Goal: Task Accomplishment & Management: Manage account settings

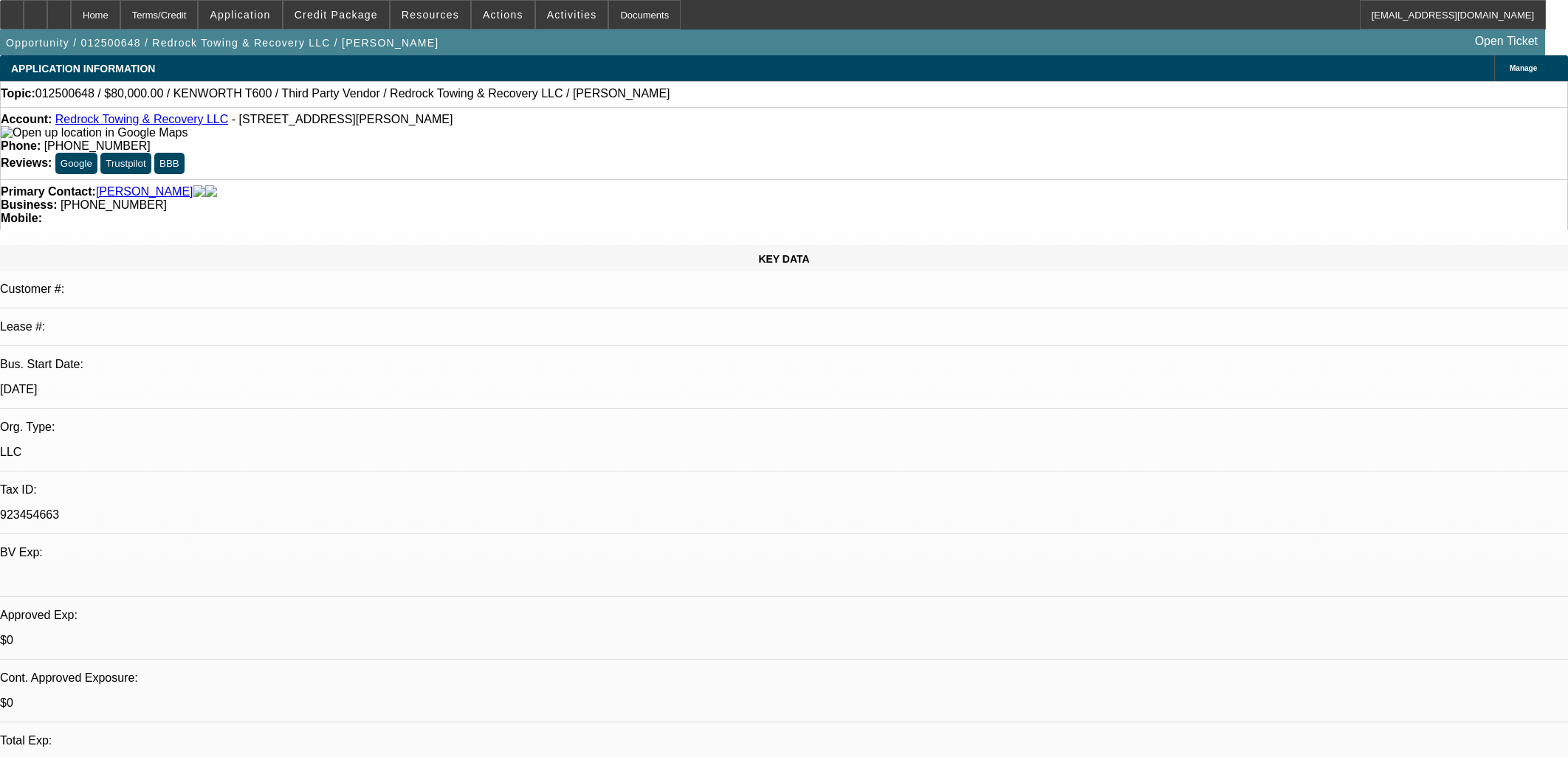
select select "0.2"
select select "2"
select select "0.1"
select select "0"
select select "2"
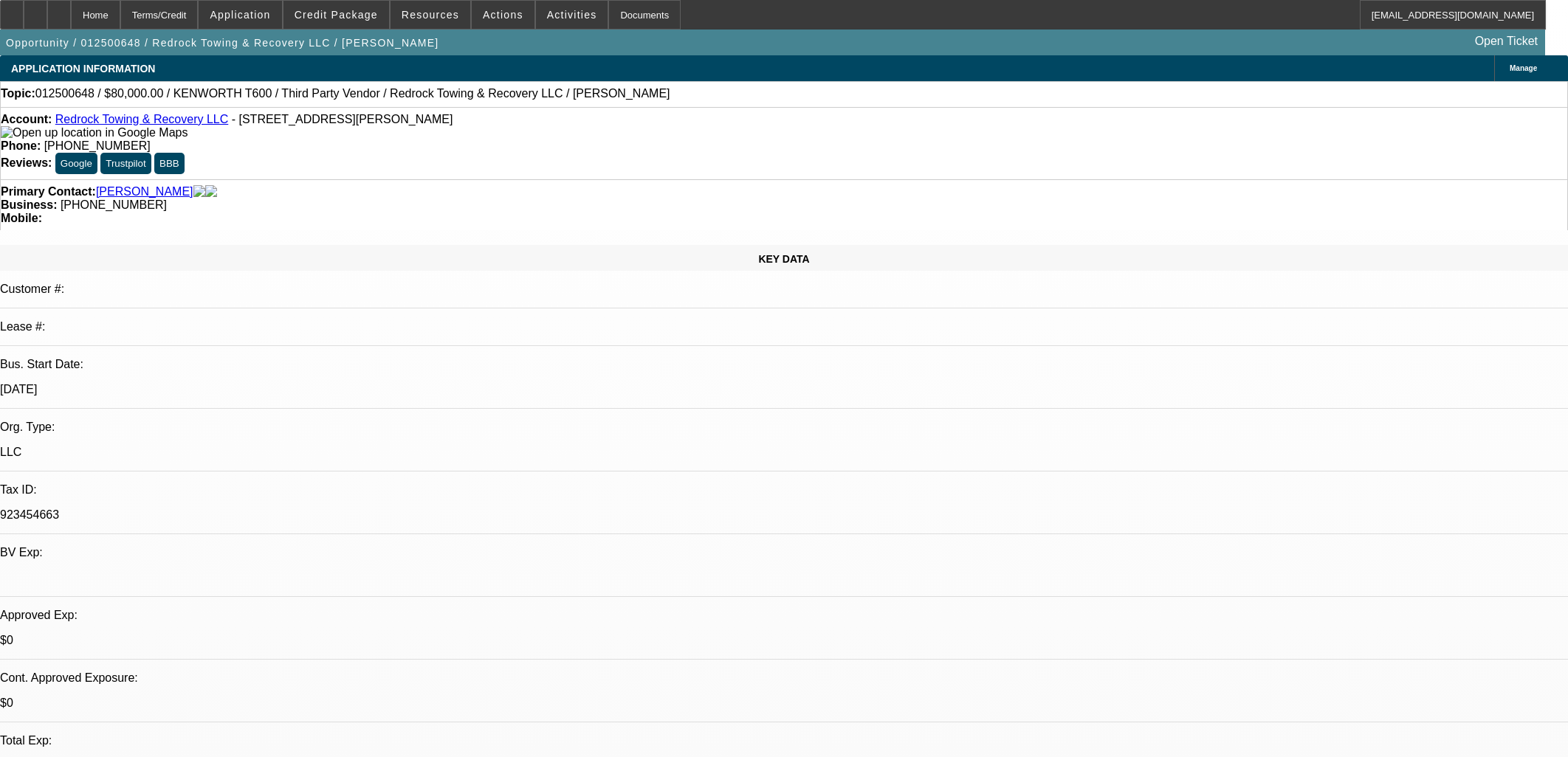
select select "0.1"
select select "1"
select select "2"
select select "1"
select select "2"
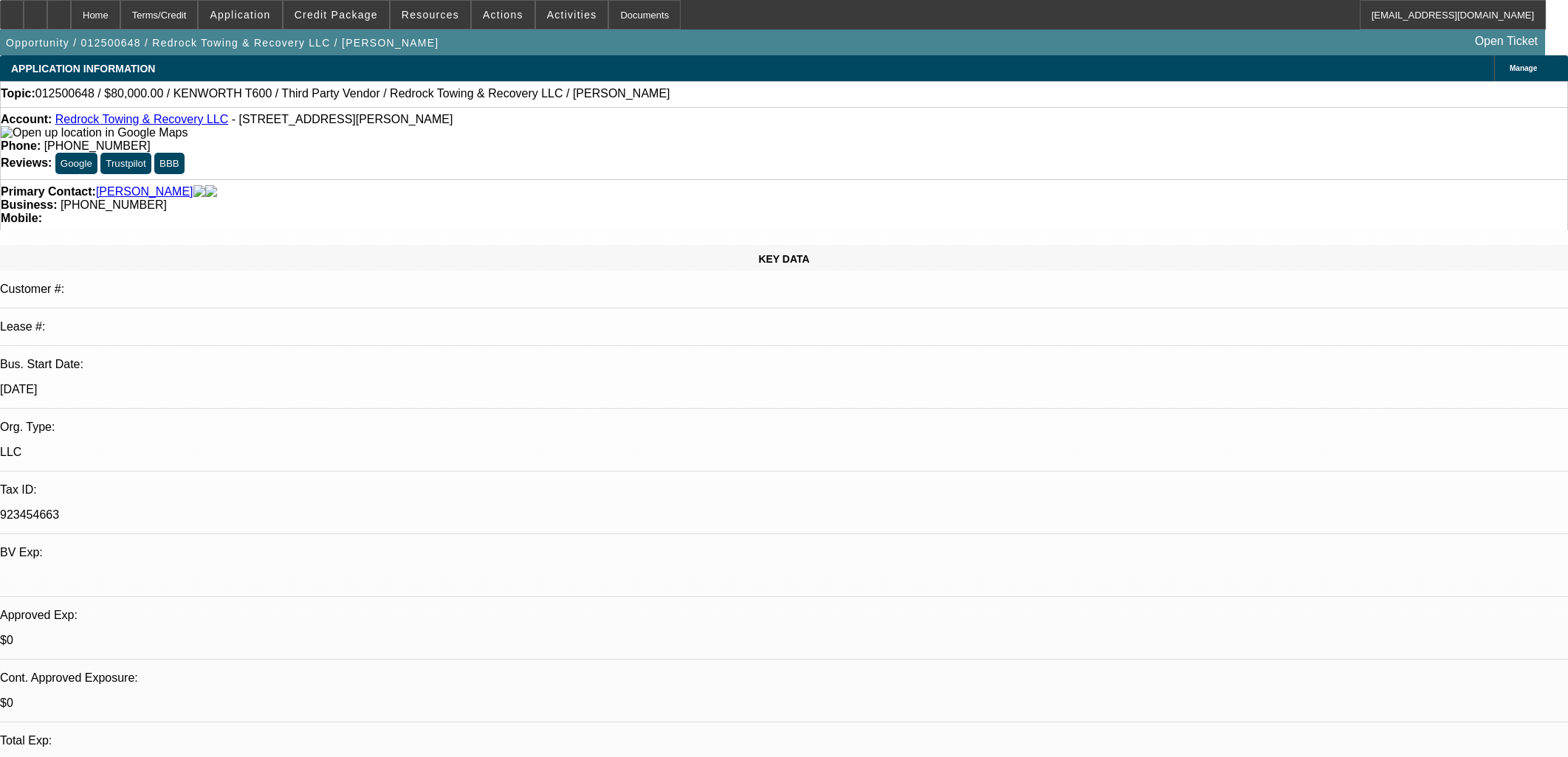
select select "4"
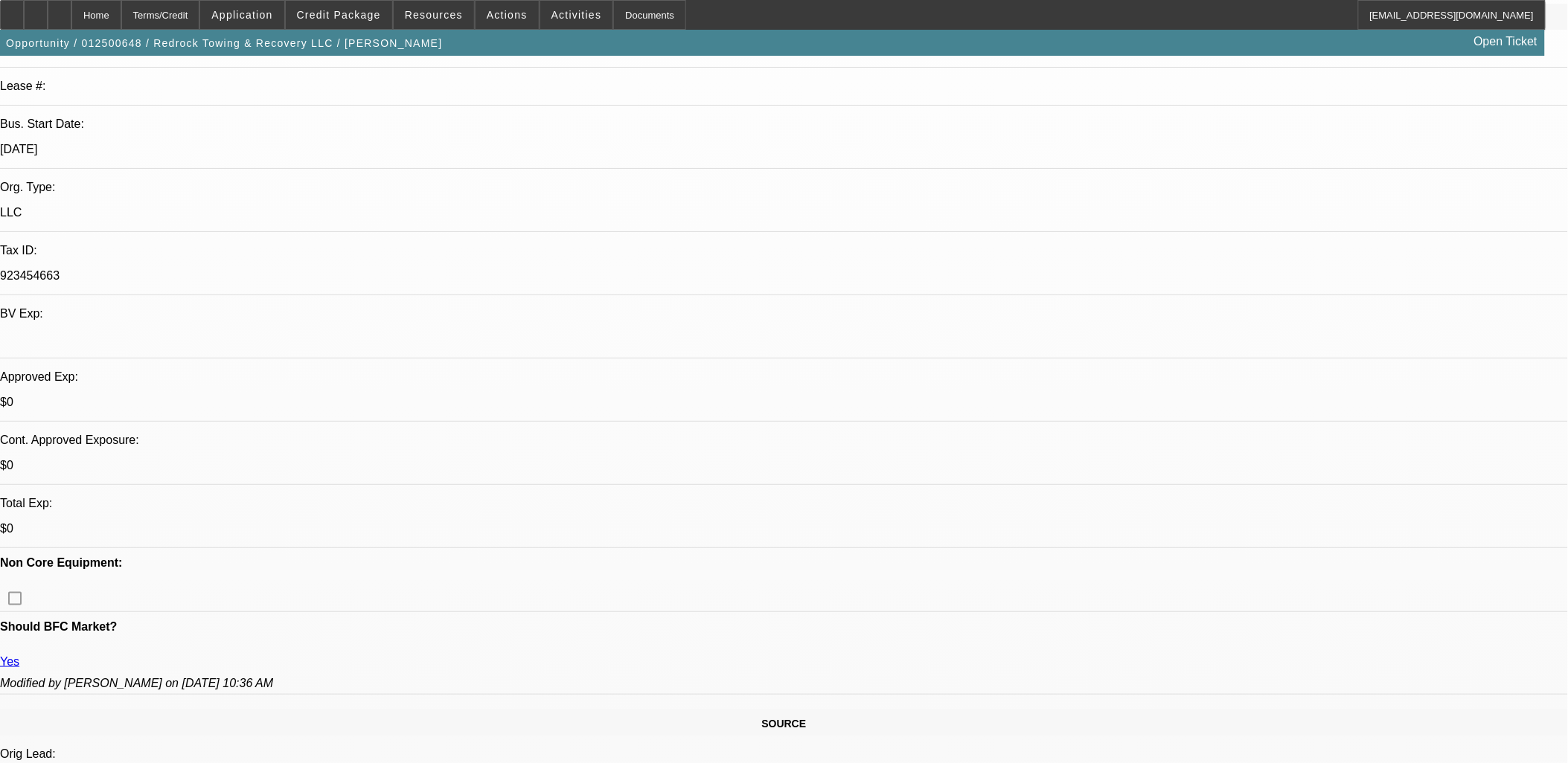
scroll to position [248, 0]
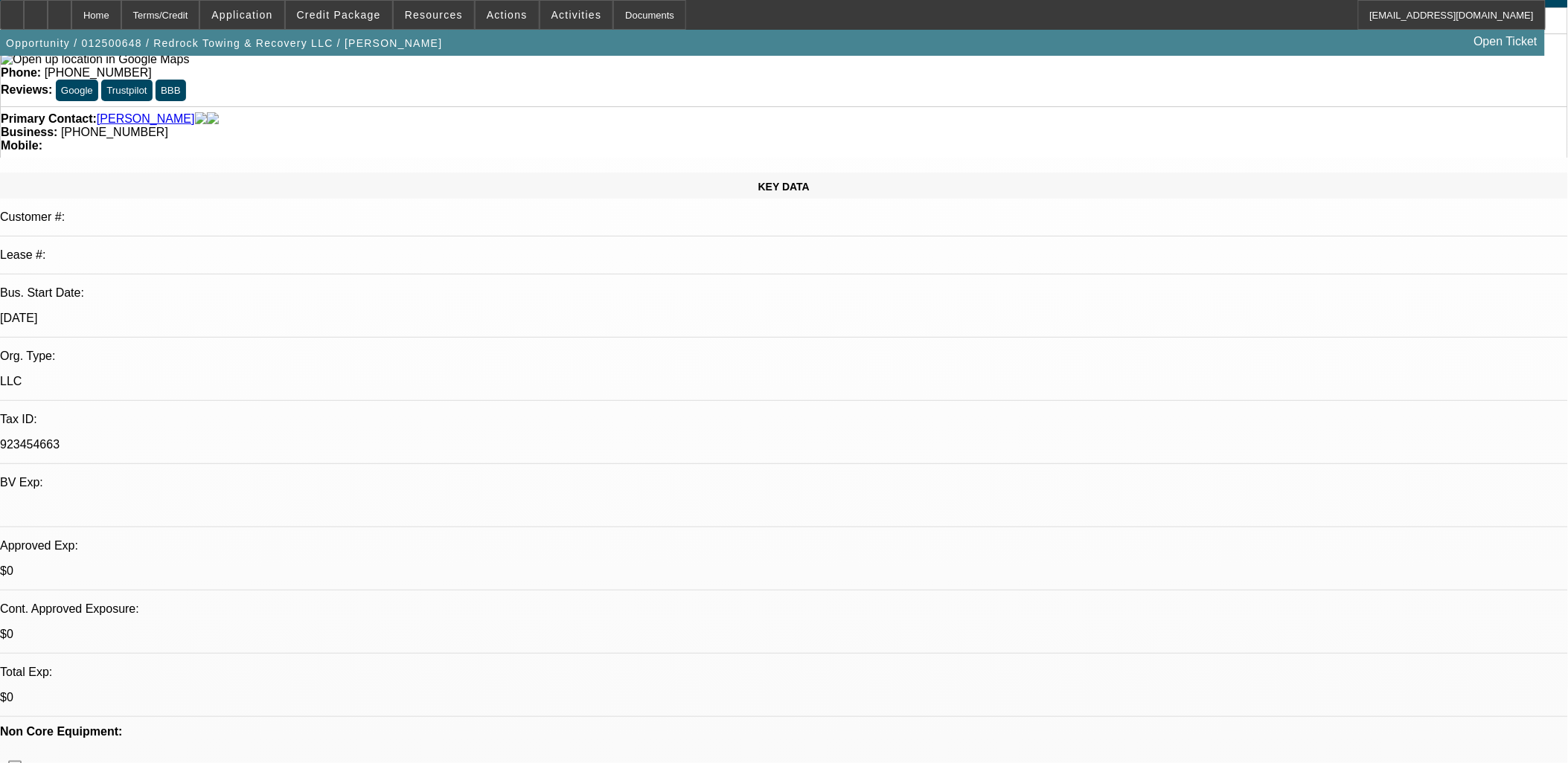
scroll to position [0, 0]
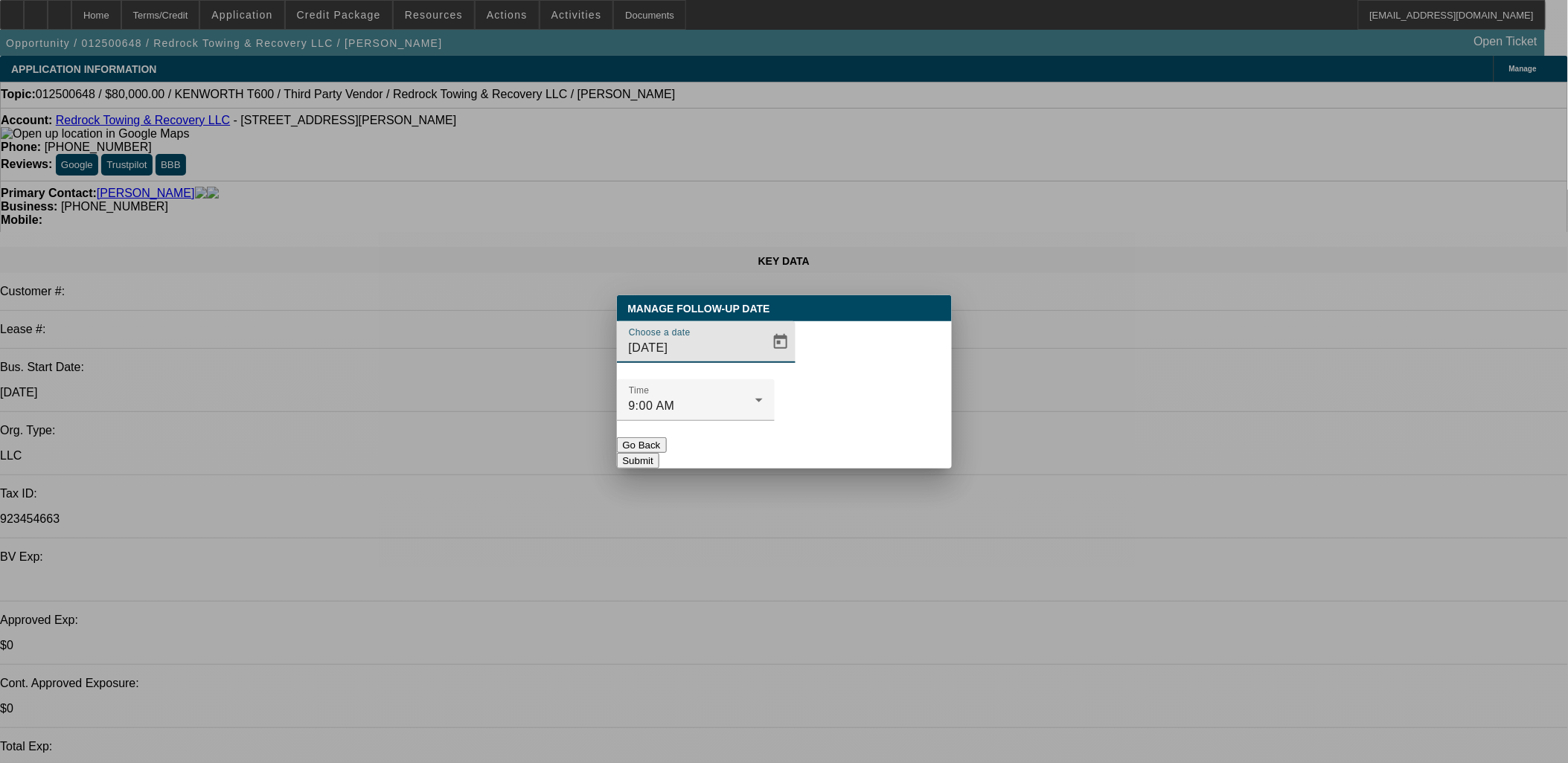
drag, startPoint x: 730, startPoint y: 369, endPoint x: 738, endPoint y: 385, distance: 17.9
click at [730, 357] on input "[DATE]" at bounding box center [696, 348] width 134 height 18
click at [763, 360] on span "Open calendar" at bounding box center [780, 342] width 36 height 36
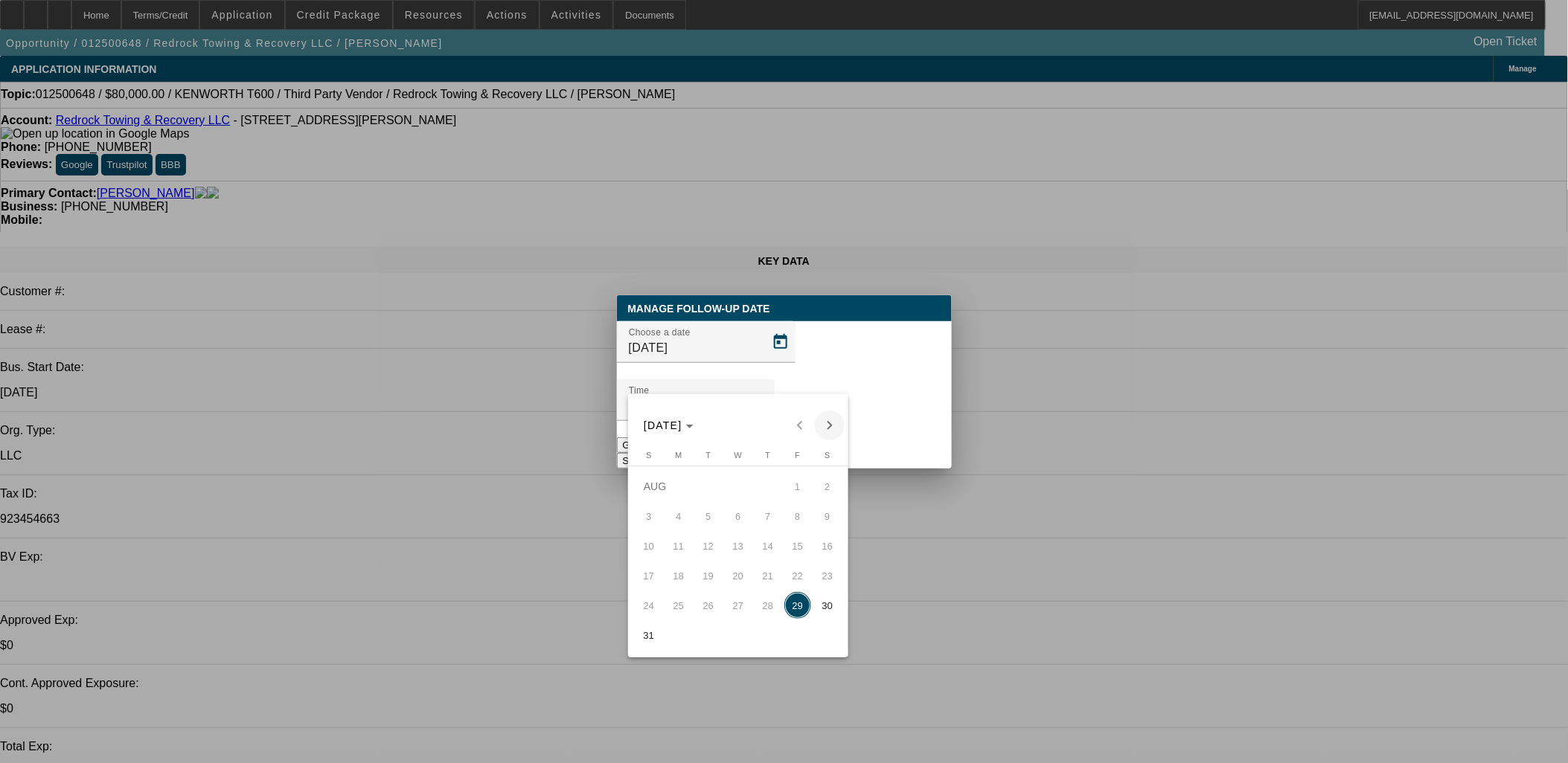
drag, startPoint x: 826, startPoint y: 406, endPoint x: 830, endPoint y: 419, distance: 13.6
click at [829, 413] on div "[DATE] [DATE]" at bounding box center [738, 418] width 221 height 46
drag, startPoint x: 830, startPoint y: 419, endPoint x: 780, endPoint y: 470, distance: 71.4
click at [828, 420] on span "Next month" at bounding box center [830, 425] width 29 height 29
click at [711, 522] on span "2" at bounding box center [708, 516] width 27 height 27
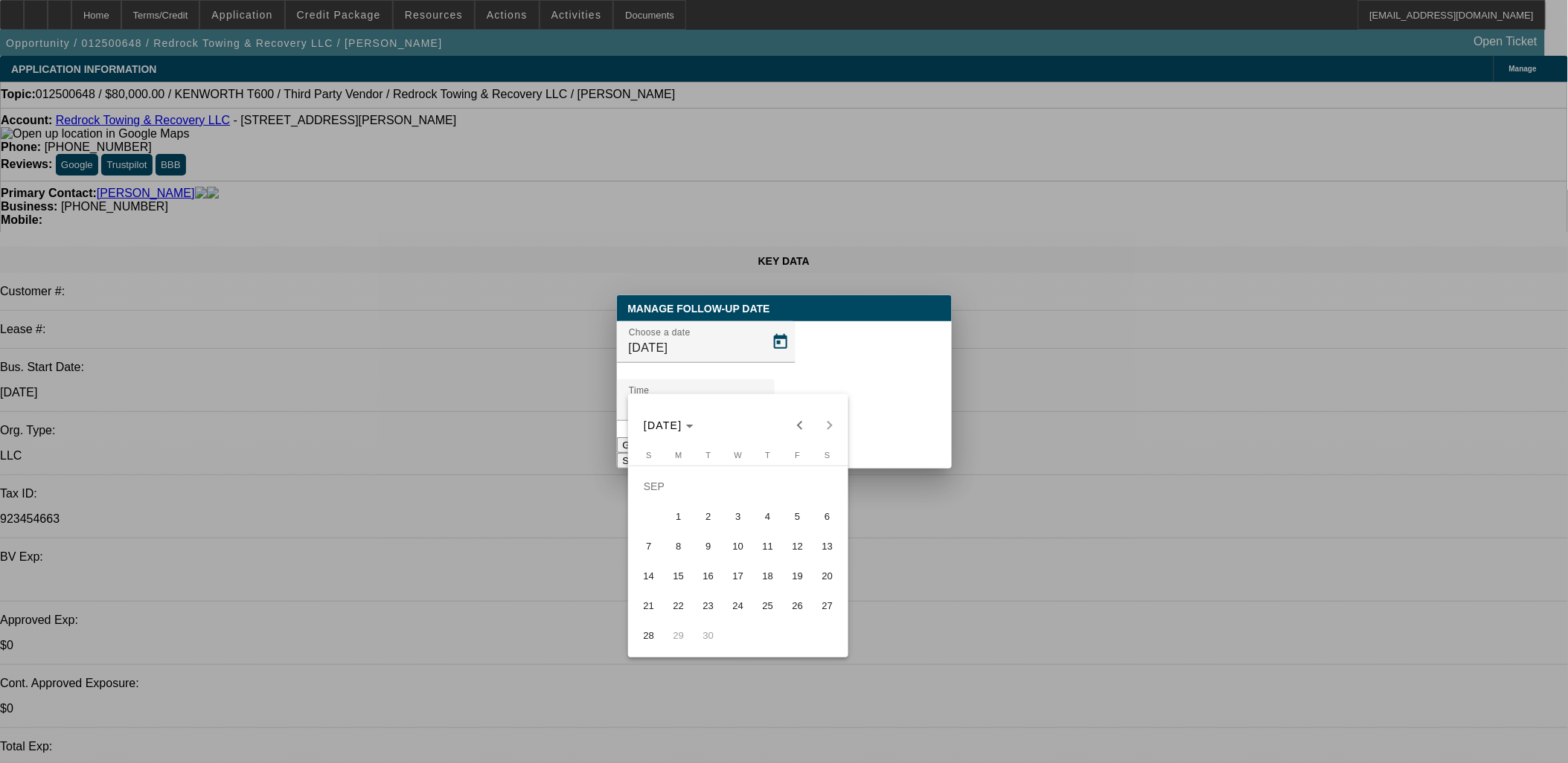
type input "[DATE]"
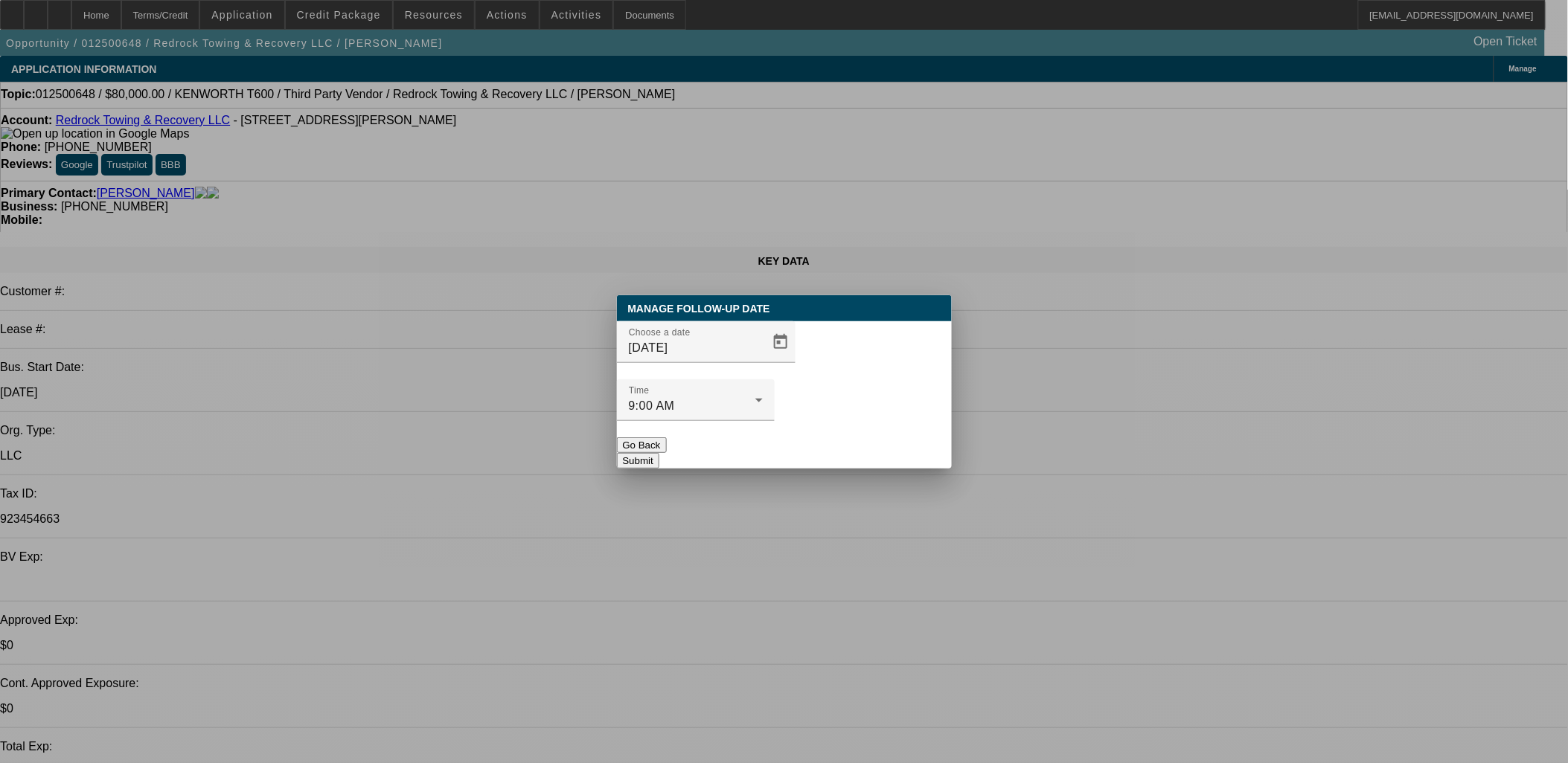
click at [659, 453] on button "Submit" at bounding box center [638, 461] width 43 height 16
